Goal: Information Seeking & Learning: Learn about a topic

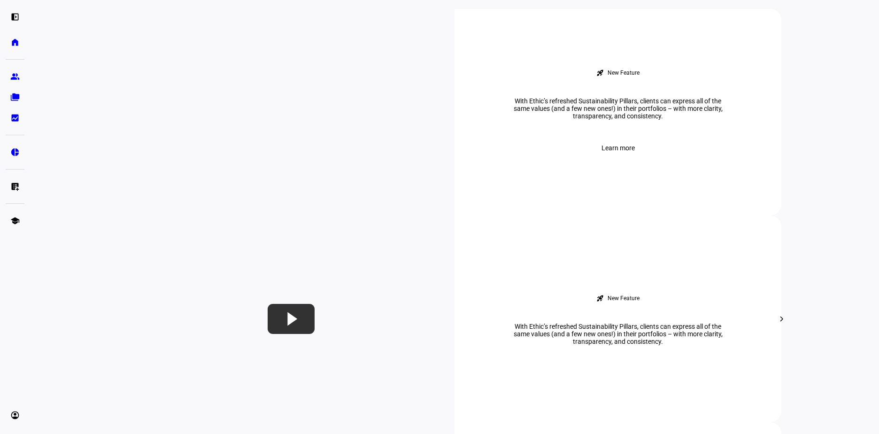
scroll to position [376, 0]
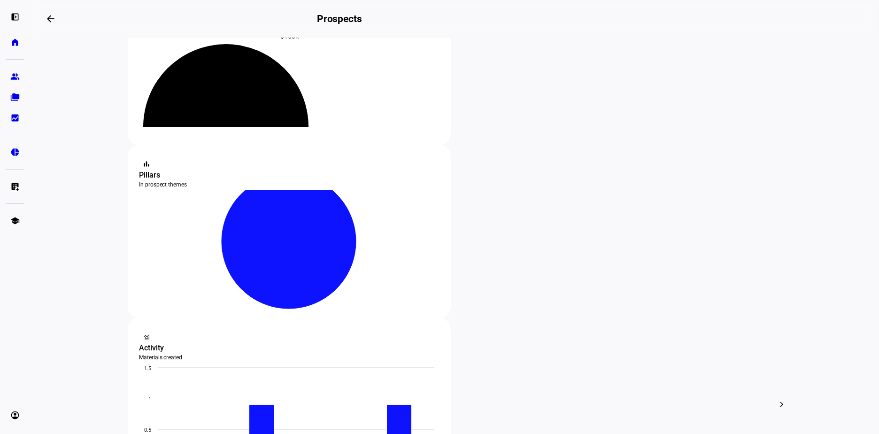
scroll to position [94, 0]
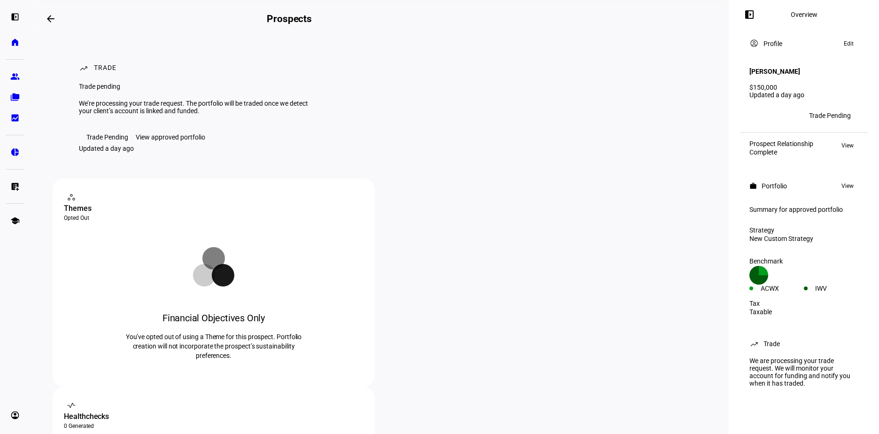
click at [165, 141] on div "View approved portfolio" at bounding box center [171, 137] width 70 height 8
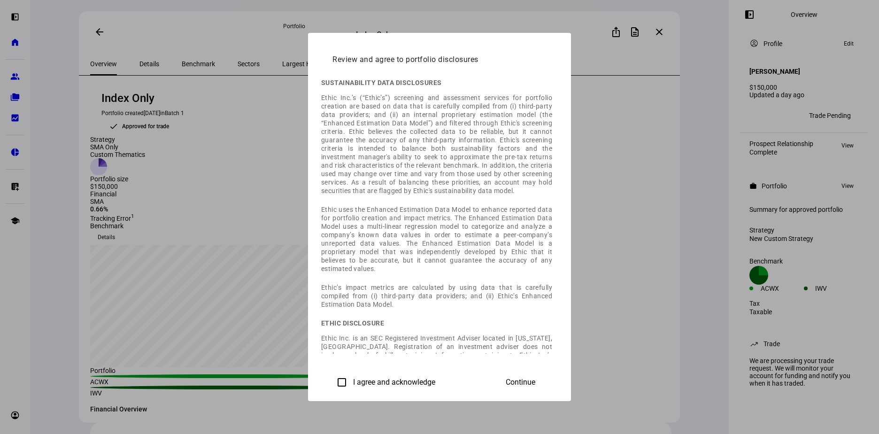
scroll to position [131, 0]
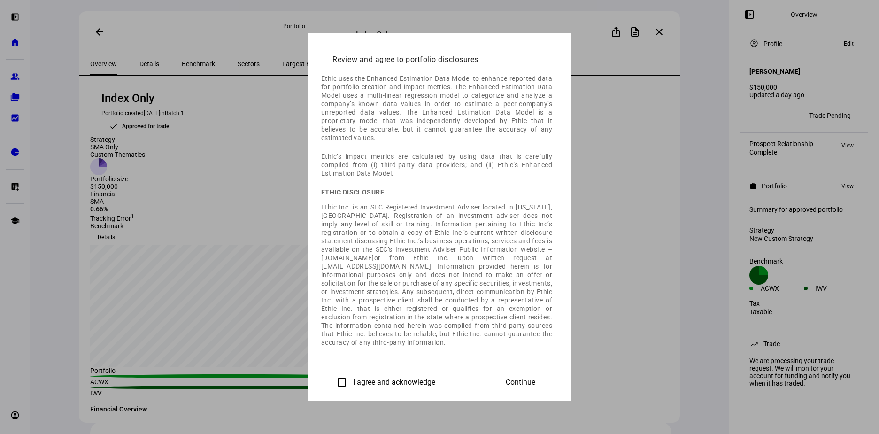
click at [333, 380] on input "I agree and acknowledge" at bounding box center [342, 382] width 19 height 19
checkbox input "true"
click at [536, 382] on span "Continue" at bounding box center [521, 382] width 30 height 8
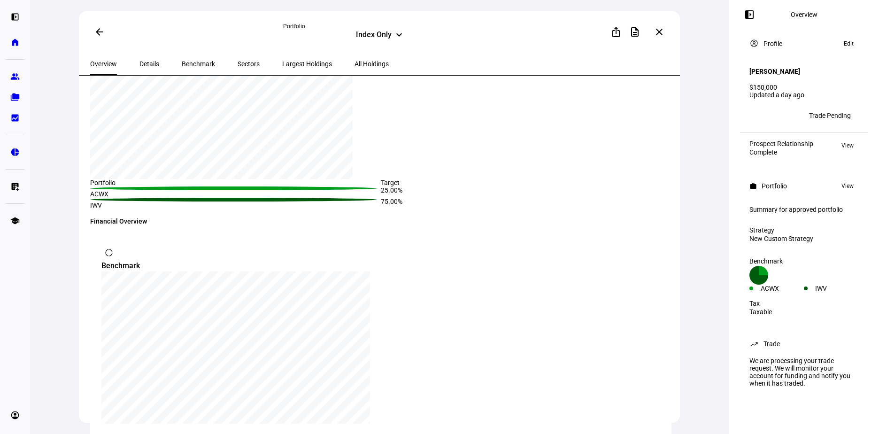
scroll to position [0, 0]
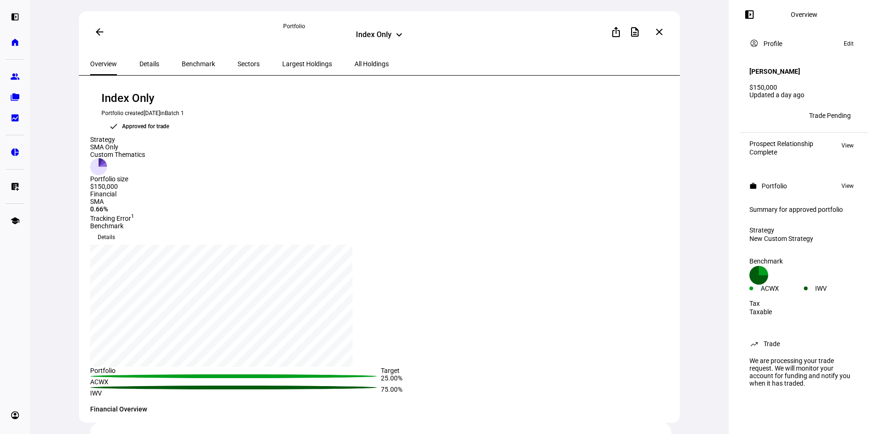
click at [146, 63] on span "Details" at bounding box center [150, 64] width 20 height 7
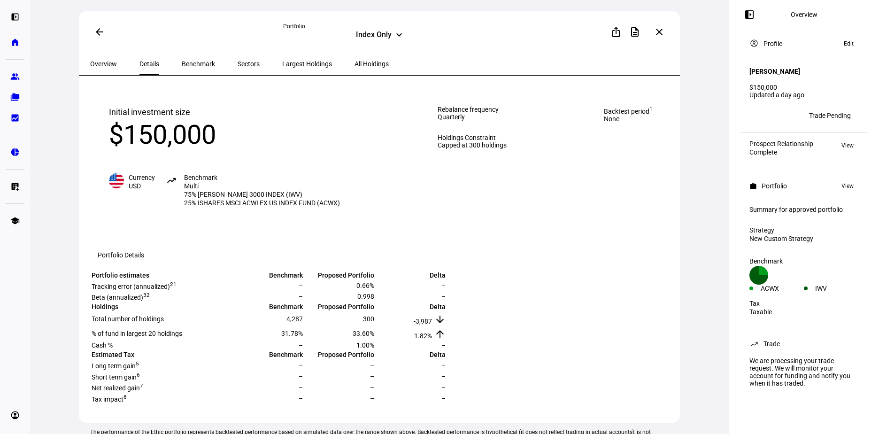
click at [845, 183] on span "View" at bounding box center [848, 185] width 12 height 11
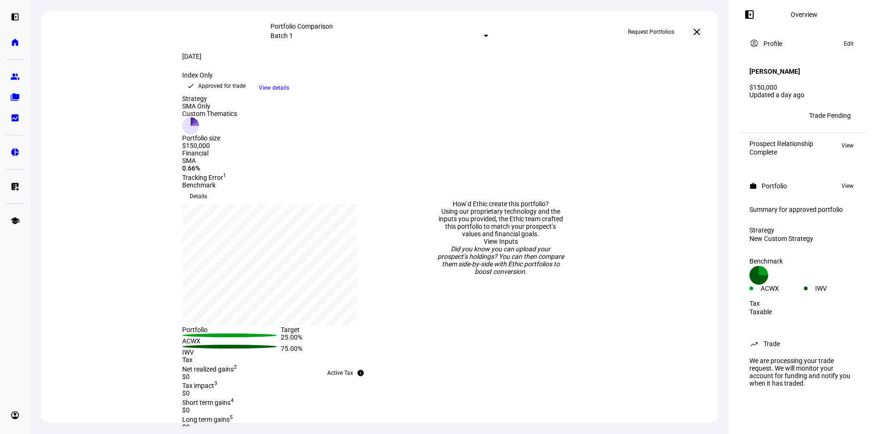
click at [703, 31] on span at bounding box center [697, 32] width 23 height 23
